Goal: Check status: Check status

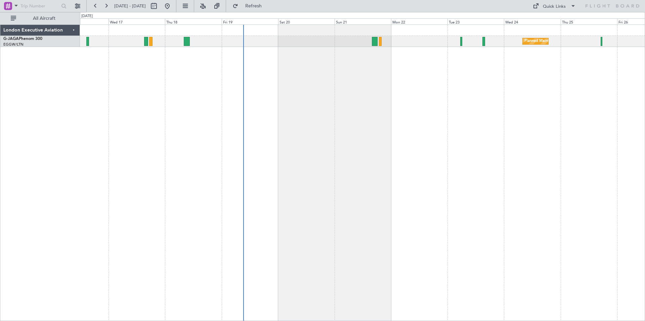
click at [323, 107] on div "Planned Maint [GEOGRAPHIC_DATA] ([GEOGRAPHIC_DATA])" at bounding box center [362, 173] width 565 height 297
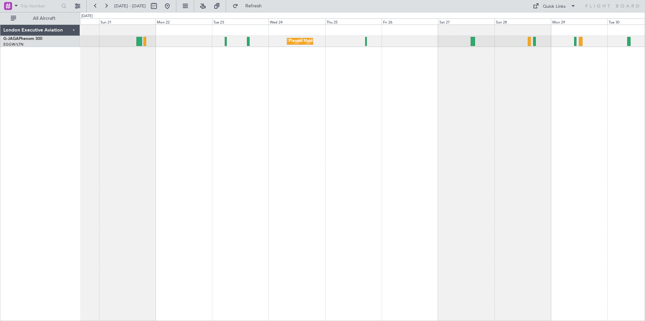
click at [258, 111] on div "Planned Maint [GEOGRAPHIC_DATA] ([GEOGRAPHIC_DATA])" at bounding box center [362, 173] width 565 height 297
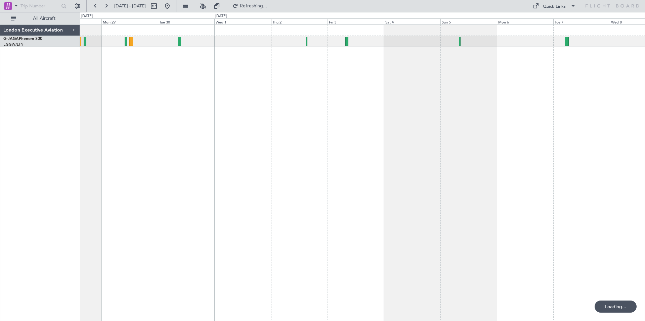
click at [143, 114] on div at bounding box center [362, 173] width 565 height 297
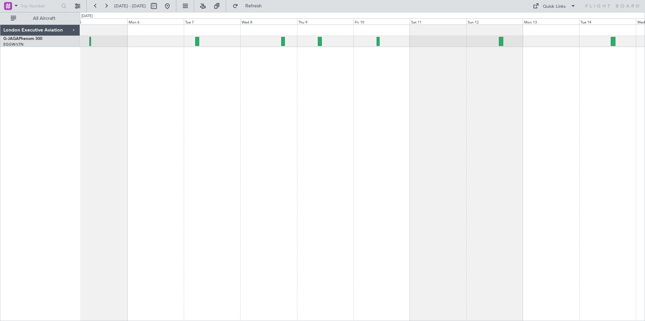
click at [215, 106] on div at bounding box center [362, 173] width 565 height 297
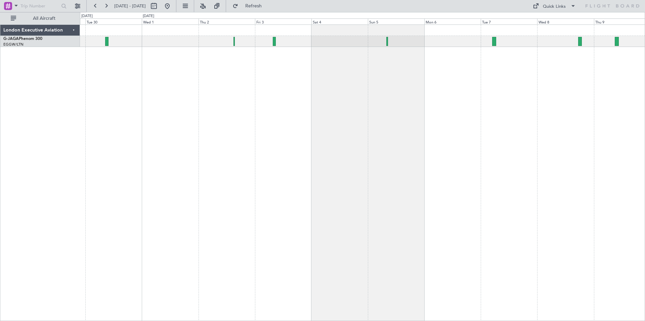
click at [562, 75] on div at bounding box center [362, 173] width 565 height 297
click at [424, 103] on div at bounding box center [362, 173] width 565 height 297
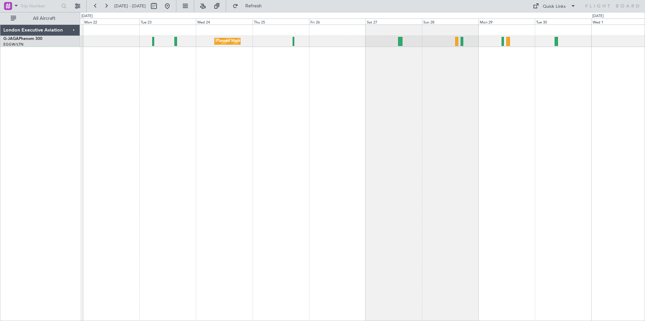
click at [553, 86] on div "Planned Maint [GEOGRAPHIC_DATA] ([GEOGRAPHIC_DATA])" at bounding box center [362, 173] width 565 height 297
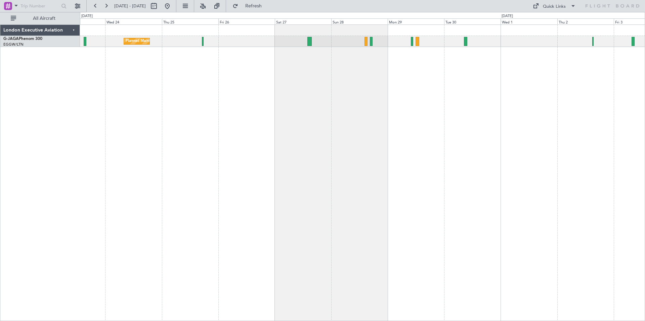
click at [361, 152] on div "Planned Maint [GEOGRAPHIC_DATA] ([GEOGRAPHIC_DATA])" at bounding box center [362, 173] width 565 height 297
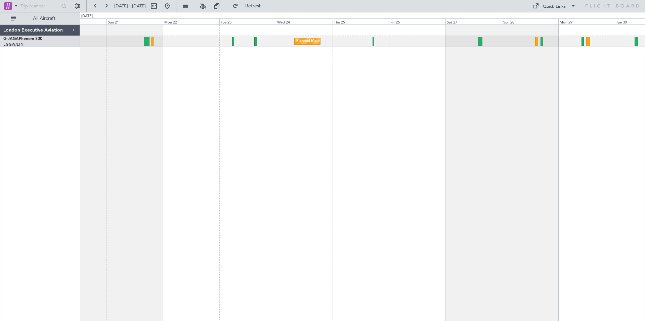
click at [425, 104] on div "Planned Maint [GEOGRAPHIC_DATA] ([GEOGRAPHIC_DATA])" at bounding box center [362, 173] width 565 height 297
